Goal: Check status

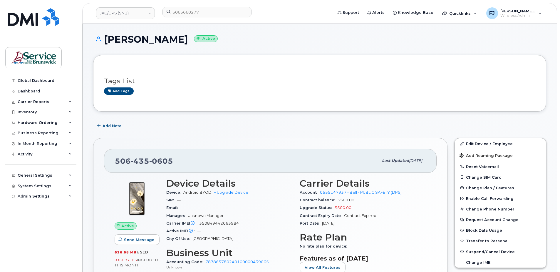
scroll to position [118, 0]
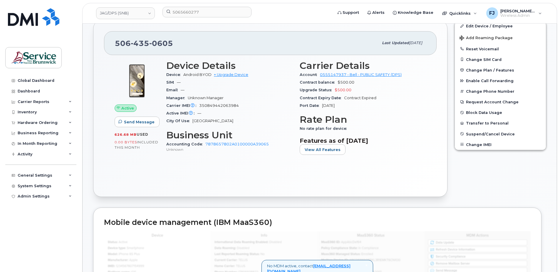
click at [296, 190] on div "[PHONE_NUMBER] Last updated [DATE] Active Send Message 626.68 MB  used 0.00 Byt…" at bounding box center [270, 108] width 354 height 176
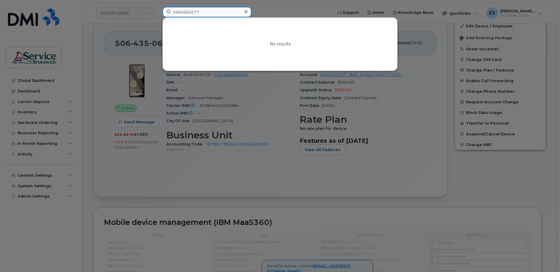
drag, startPoint x: 217, startPoint y: 12, endPoint x: 104, endPoint y: 3, distance: 114.1
click at [158, 7] on div "5065660277 No results" at bounding box center [246, 13] width 176 height 13
click at [235, 47] on div "No results" at bounding box center [280, 44] width 235 height 53
click at [209, 9] on input "5065660277" at bounding box center [207, 12] width 89 height 11
click at [173, 12] on input "5065660277" at bounding box center [207, 12] width 89 height 11
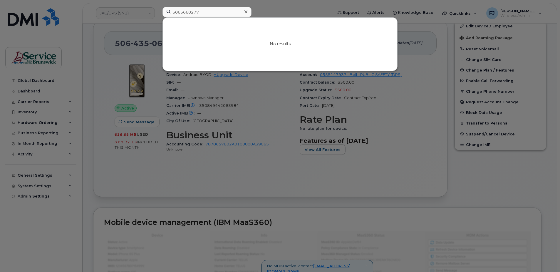
click at [242, 105] on div at bounding box center [280, 136] width 560 height 272
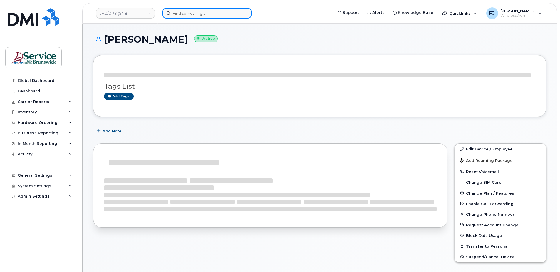
click at [186, 10] on input at bounding box center [207, 13] width 89 height 11
